Goal: Information Seeking & Learning: Check status

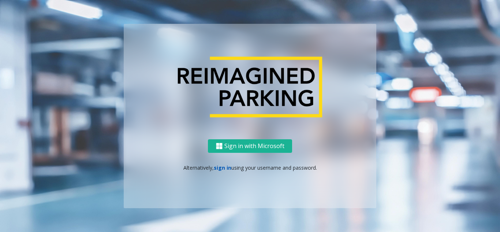
click at [217, 165] on link "sign in" at bounding box center [223, 167] width 18 height 7
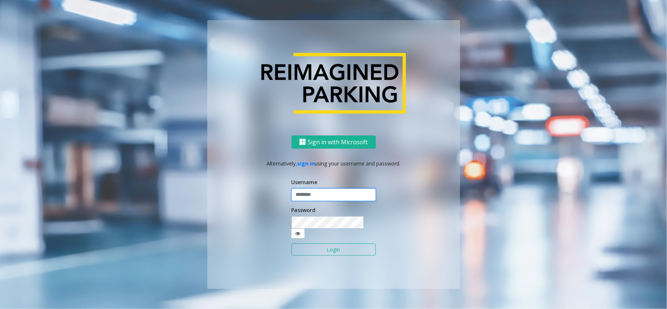
click at [321, 193] on input "text" at bounding box center [333, 195] width 84 height 12
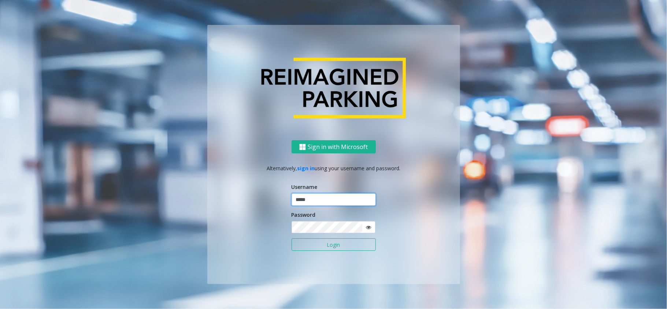
type input "*****"
click at [291, 231] on button "Login" at bounding box center [333, 244] width 84 height 12
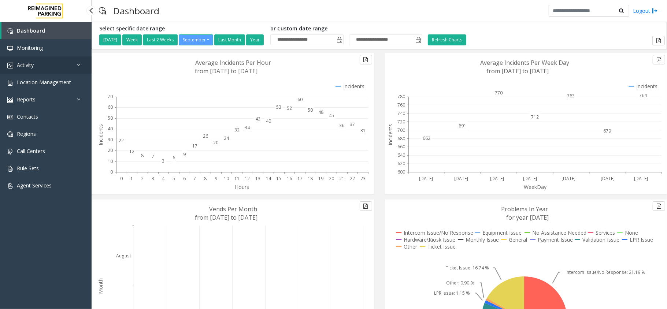
click at [35, 64] on link "Activity" at bounding box center [46, 64] width 92 height 17
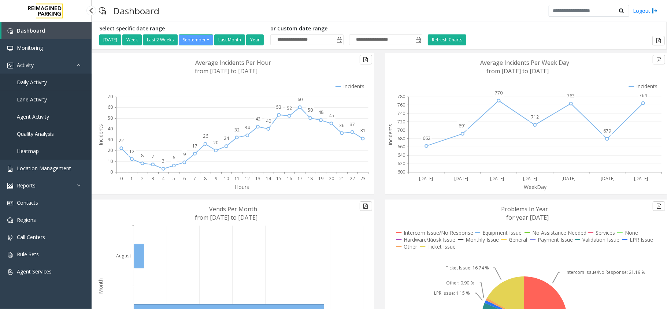
click at [38, 79] on span "Daily Activity" at bounding box center [32, 82] width 30 height 7
click at [54, 63] on link "Activity" at bounding box center [46, 64] width 92 height 17
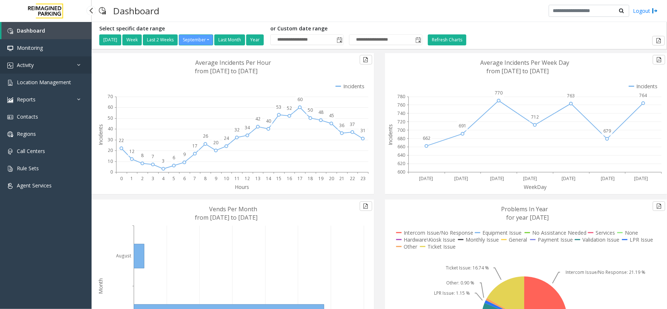
click at [75, 61] on link "Activity" at bounding box center [46, 64] width 92 height 17
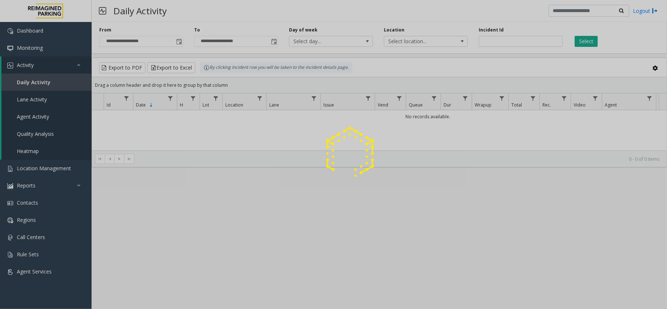
click at [57, 64] on div at bounding box center [333, 154] width 667 height 309
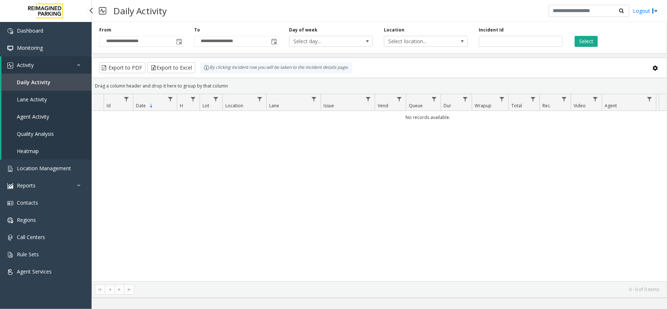
click at [66, 62] on link "Activity" at bounding box center [46, 64] width 90 height 17
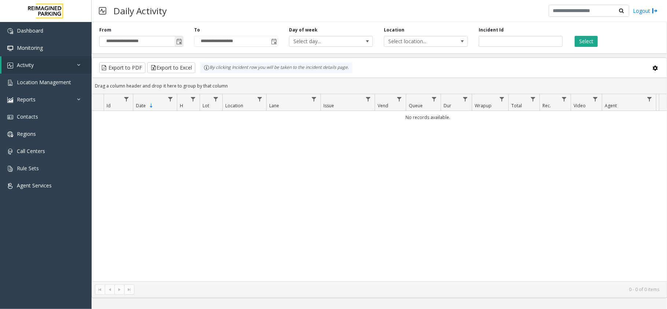
click at [175, 41] on span "Toggle popup" at bounding box center [179, 42] width 8 height 12
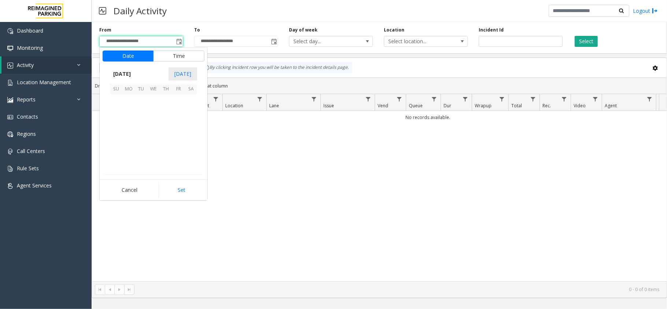
scroll to position [131405, 0]
click at [181, 121] on span "19" at bounding box center [178, 125] width 12 height 12
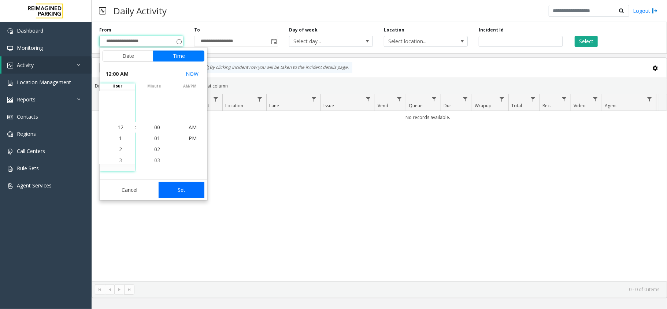
click at [194, 191] on button "Set" at bounding box center [182, 190] width 46 height 16
type input "**********"
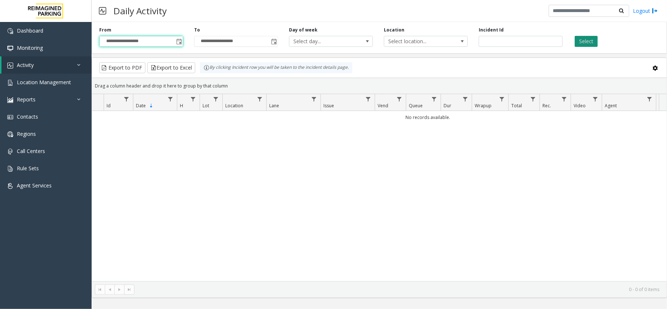
click at [500, 41] on button "Select" at bounding box center [585, 41] width 23 height 11
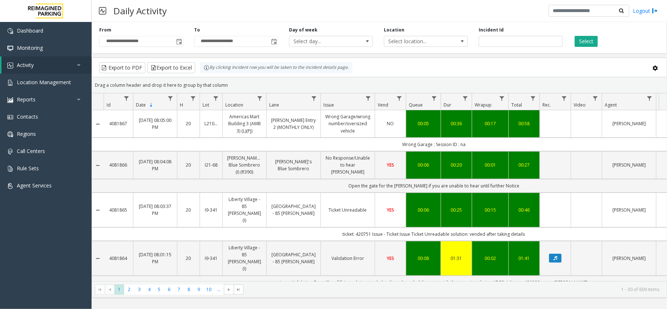
click at [355, 68] on div "Export to PDF Export to Excel By clicking Incident row you will be taken to the…" at bounding box center [227, 67] width 258 height 11
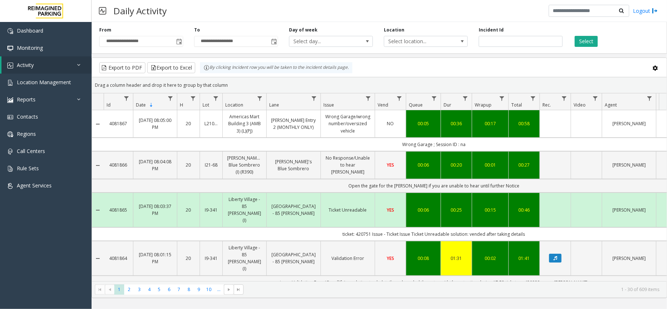
click at [290, 59] on kendo-grid-toolbar "Export to PDF Export to Excel By clicking Incident row you will be taken to the…" at bounding box center [379, 67] width 574 height 19
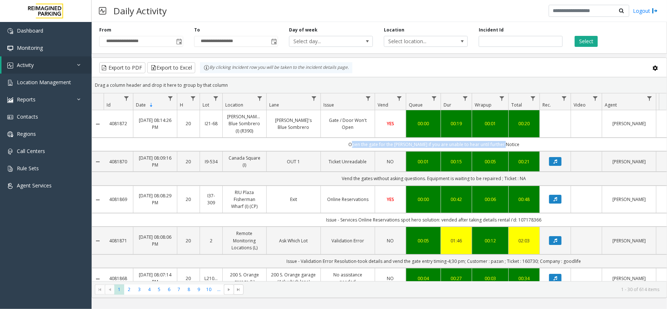
drag, startPoint x: 349, startPoint y: 145, endPoint x: 538, endPoint y: 138, distance: 188.7
click at [500, 138] on td "Open the gate for the [PERSON_NAME] if you are unable to hear until further Not…" at bounding box center [434, 145] width 660 height 14
click at [495, 55] on div "**********" at bounding box center [379, 158] width 575 height 279
drag, startPoint x: 224, startPoint y: 145, endPoint x: 249, endPoint y: 149, distance: 24.8
click at [249, 149] on td "Open the gate for the [PERSON_NAME] if you are unable to hear until further Not…" at bounding box center [434, 145] width 660 height 14
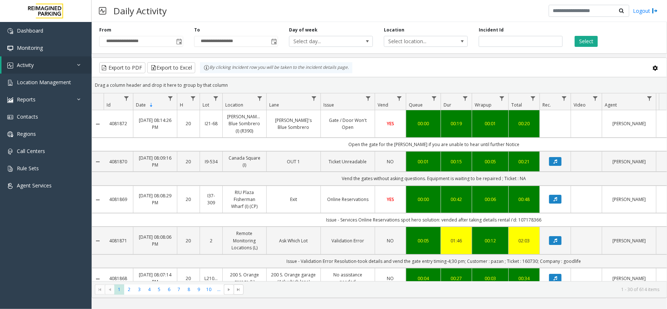
click at [249, 149] on td "Open the gate for the [PERSON_NAME] if you are unable to hear until further Not…" at bounding box center [434, 145] width 660 height 14
drag, startPoint x: 226, startPoint y: 156, endPoint x: 251, endPoint y: 176, distance: 32.0
click at [251, 176] on td "Vend the gates without asking questions. Equipment is waiting to be repaired ; …" at bounding box center [434, 179] width 660 height 14
drag, startPoint x: 228, startPoint y: 153, endPoint x: 242, endPoint y: 139, distance: 18.9
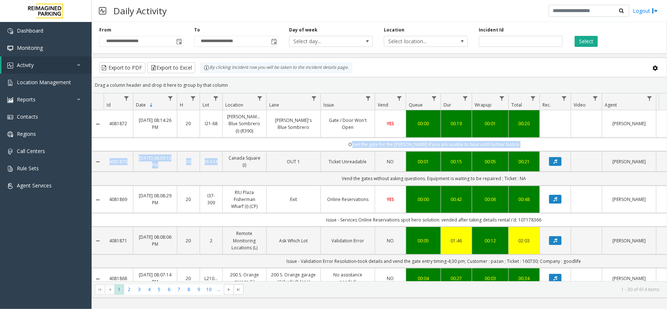
click at [242, 139] on td "Open the gate for the [PERSON_NAME] if you are unable to hear until further Not…" at bounding box center [434, 145] width 660 height 14
drag, startPoint x: 228, startPoint y: 151, endPoint x: 246, endPoint y: 141, distance: 21.3
click at [246, 141] on td "Open the gate for the [PERSON_NAME] if you are unable to hear until further Not…" at bounding box center [434, 145] width 660 height 14
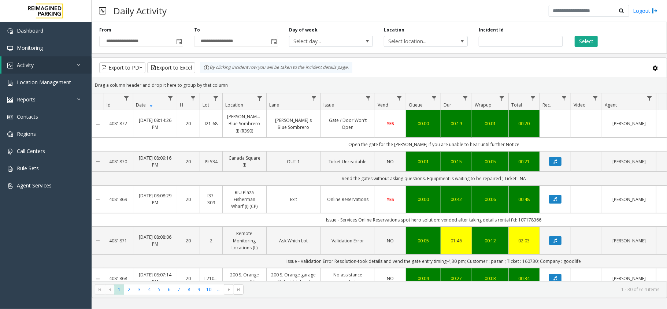
drag, startPoint x: 225, startPoint y: 152, endPoint x: 231, endPoint y: 138, distance: 15.4
click at [231, 138] on td "Open the gate for the [PERSON_NAME] if you are unable to hear until further Not…" at bounding box center [434, 145] width 660 height 14
drag, startPoint x: 227, startPoint y: 152, endPoint x: 226, endPoint y: 140, distance: 11.8
click at [226, 140] on td "Open the gate for the [PERSON_NAME] if you are unable to hear until further Not…" at bounding box center [434, 145] width 660 height 14
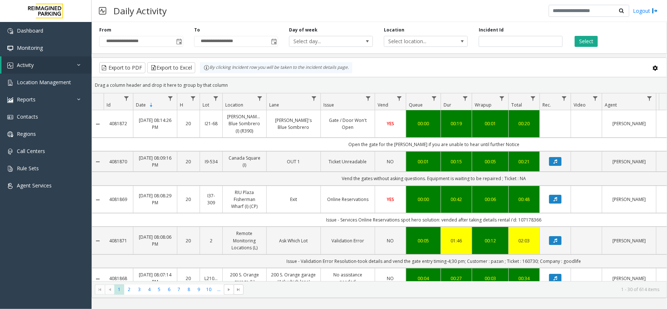
click at [226, 140] on td "Open the gate for the [PERSON_NAME] if you are unable to hear until further Not…" at bounding box center [434, 145] width 660 height 14
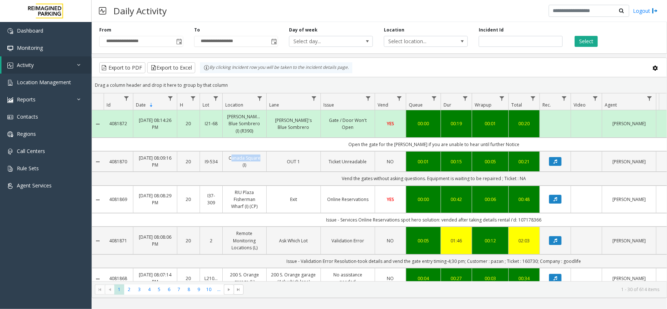
copy link "[GEOGRAPHIC_DATA]"
drag, startPoint x: 226, startPoint y: 156, endPoint x: 251, endPoint y: 150, distance: 25.5
click at [251, 150] on td "Open the gate for the [PERSON_NAME] if you are unable to hear until further Not…" at bounding box center [434, 145] width 660 height 14
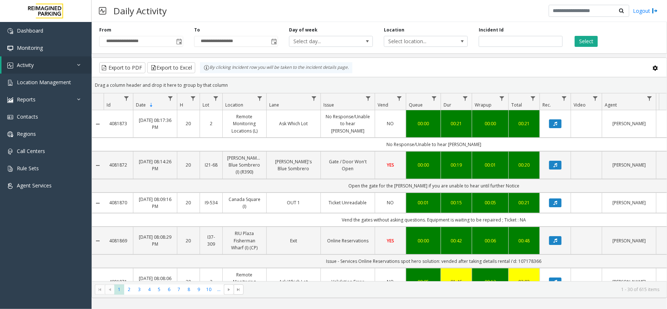
drag, startPoint x: 384, startPoint y: 81, endPoint x: 205, endPoint y: 72, distance: 179.2
click at [205, 72] on kendo-grid "Export to PDF Export to Excel By clicking Incident row you will be taken to the…" at bounding box center [379, 177] width 575 height 241
click at [200, 64] on div "By clicking Incident row you will be taken to the incident details page." at bounding box center [276, 67] width 152 height 11
drag, startPoint x: 202, startPoint y: 66, endPoint x: 357, endPoint y: 69, distance: 154.5
click at [356, 69] on div "Export to PDF Export to Excel By clicking Incident row you will be taken to the…" at bounding box center [227, 67] width 258 height 11
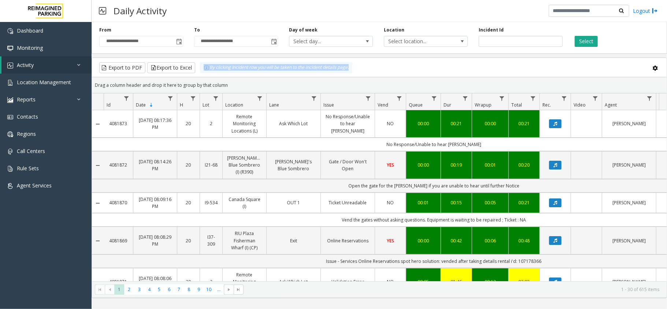
click at [356, 69] on div "Export to PDF Export to Excel By clicking Incident row you will be taken to the…" at bounding box center [227, 67] width 258 height 11
